Goal: Transaction & Acquisition: Purchase product/service

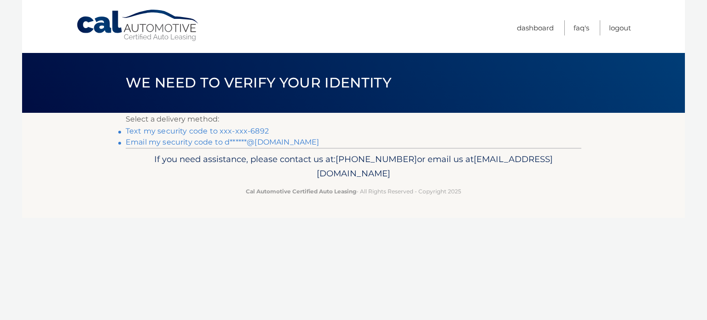
click at [252, 132] on link "Text my security code to xxx-xxx-6892" at bounding box center [197, 131] width 143 height 9
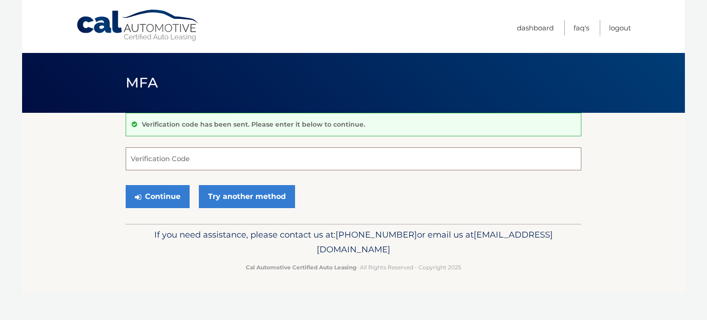
click at [173, 157] on input "Verification Code" at bounding box center [354, 158] width 456 height 23
type input "229876"
click at [126, 185] on button "Continue" at bounding box center [158, 196] width 64 height 23
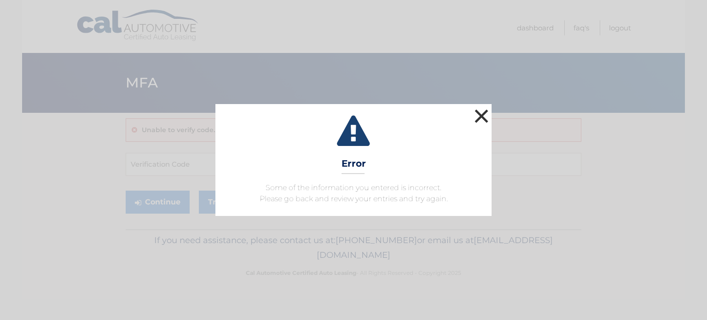
click at [475, 117] on button "×" at bounding box center [481, 116] width 18 height 18
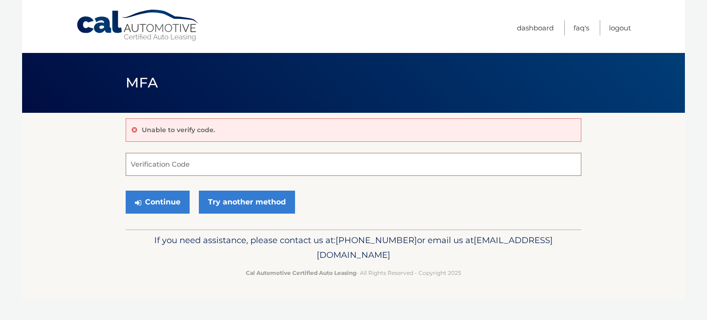
click at [173, 162] on input "Verification Code" at bounding box center [354, 164] width 456 height 23
click at [183, 164] on input "Verification Code" at bounding box center [354, 164] width 456 height 23
type input "889876"
click at [126, 191] on button "Continue" at bounding box center [158, 202] width 64 height 23
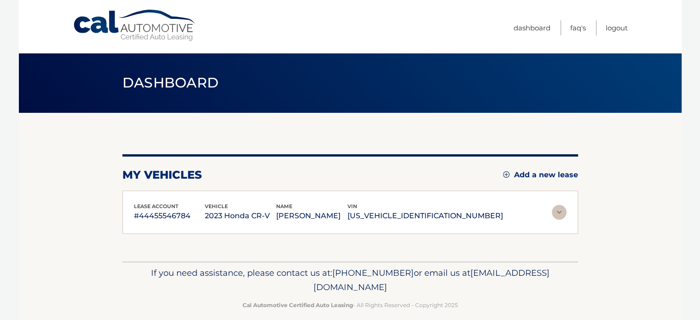
click at [173, 195] on div "lease account #44455546784 vehicle 2023 Honda CR-V name [PERSON_NAME] vin [US_V…" at bounding box center [350, 213] width 456 height 44
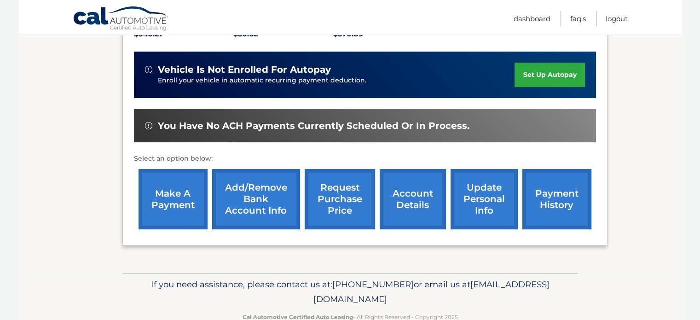
scroll to position [217, 0]
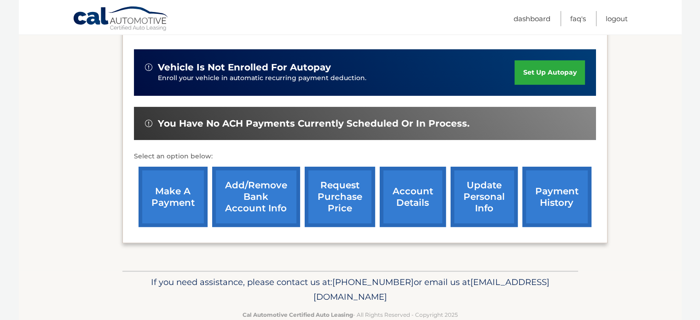
click at [166, 192] on link "make a payment" at bounding box center [173, 197] width 69 height 60
click at [171, 188] on link "make a payment" at bounding box center [173, 197] width 69 height 60
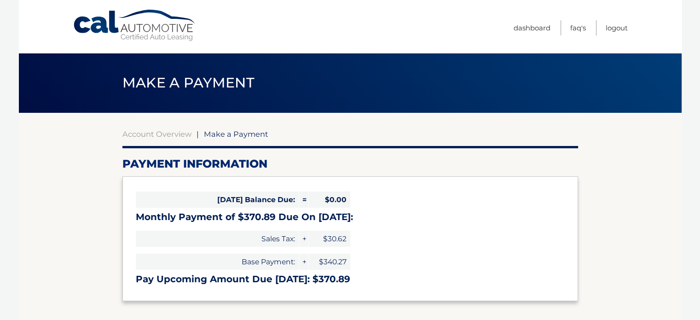
click at [182, 210] on div "[DATE] Balance Due: = $0.00" at bounding box center [243, 199] width 214 height 23
select select "M2I3ZjE0YWItMzcwZi00N2M0LWEwNzgtZGVlNWE1Y2JlZTFm"
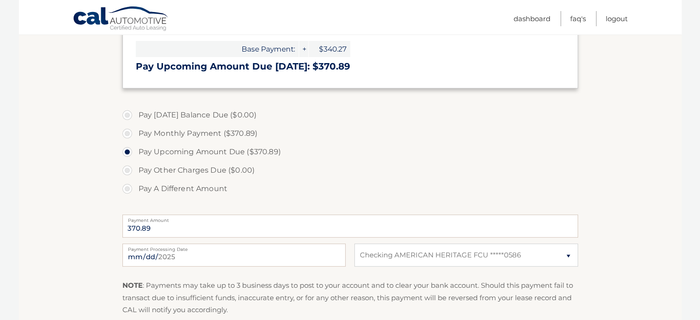
scroll to position [214, 0]
click at [325, 253] on input "[DATE]" at bounding box center [233, 254] width 223 height 23
type input "[DATE]"
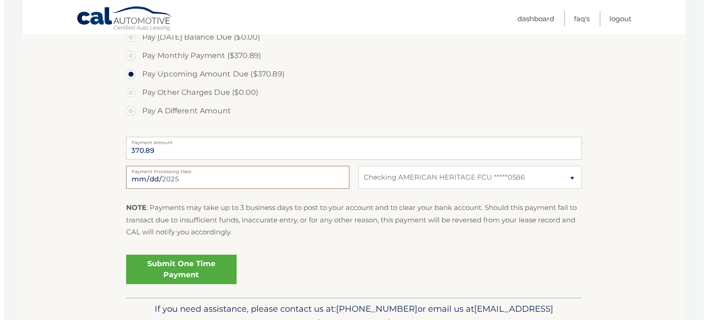
scroll to position [295, 0]
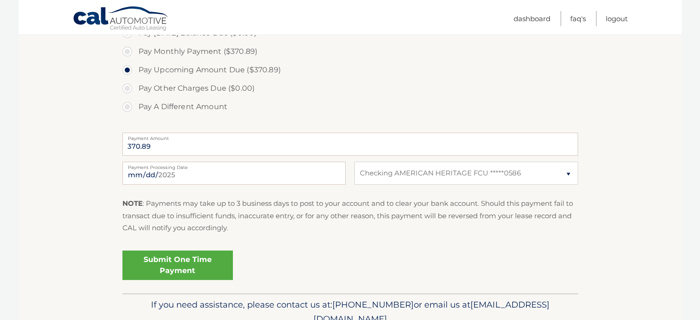
click at [188, 255] on link "Submit One Time Payment" at bounding box center [177, 264] width 110 height 29
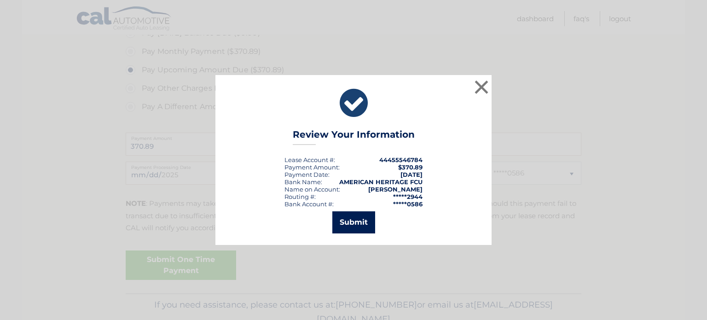
click at [357, 224] on button "Submit" at bounding box center [353, 222] width 43 height 22
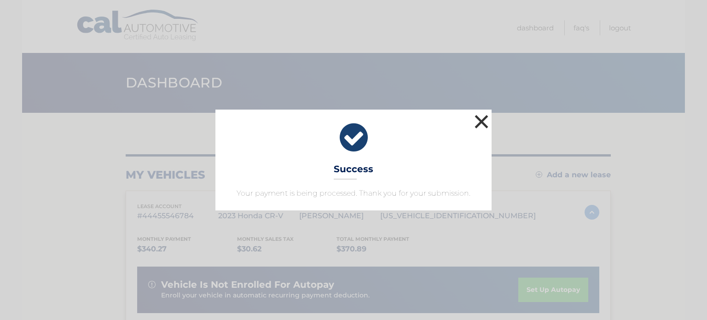
click at [486, 126] on button "×" at bounding box center [481, 121] width 18 height 18
